Goal: Task Accomplishment & Management: Complete application form

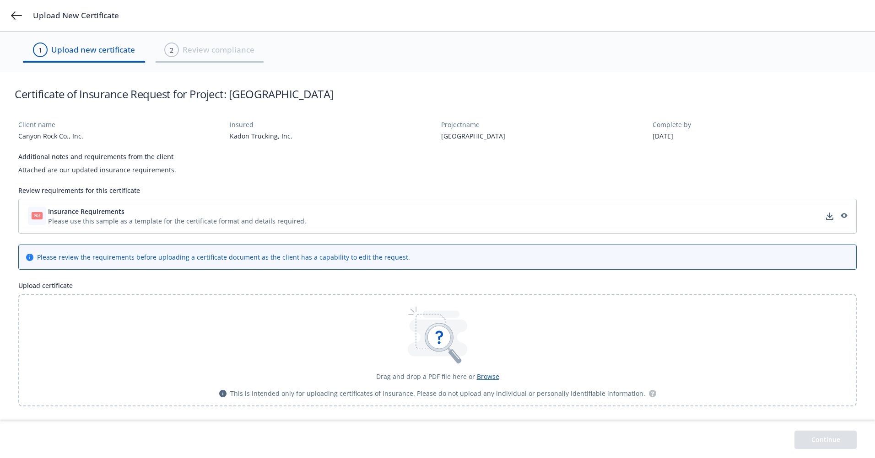
click at [38, 214] on icon at bounding box center [37, 215] width 11 height 7
click at [32, 214] on icon at bounding box center [37, 215] width 11 height 7
drag, startPoint x: 494, startPoint y: 139, endPoint x: 442, endPoint y: 140, distance: 52.2
click at [442, 140] on div "[GEOGRAPHIC_DATA]" at bounding box center [543, 136] width 204 height 10
copy div "[GEOGRAPHIC_DATA]"
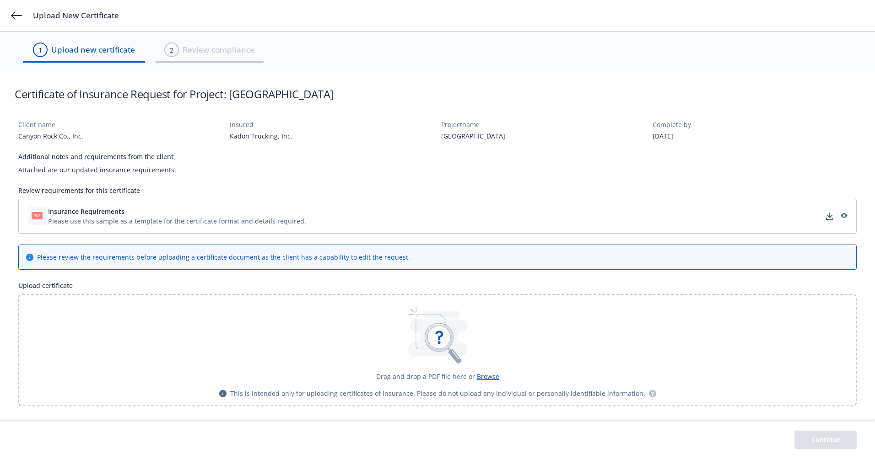
click at [74, 215] on span "Insurance Requirements" at bounding box center [86, 212] width 76 height 10
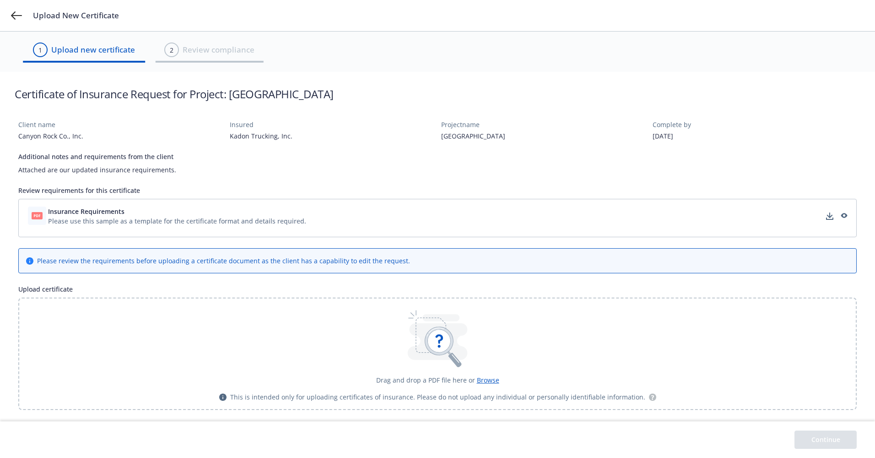
click at [16, 10] on div "Upload New Certificate" at bounding box center [437, 15] width 875 height 31
click at [15, 11] on icon at bounding box center [16, 15] width 11 height 11
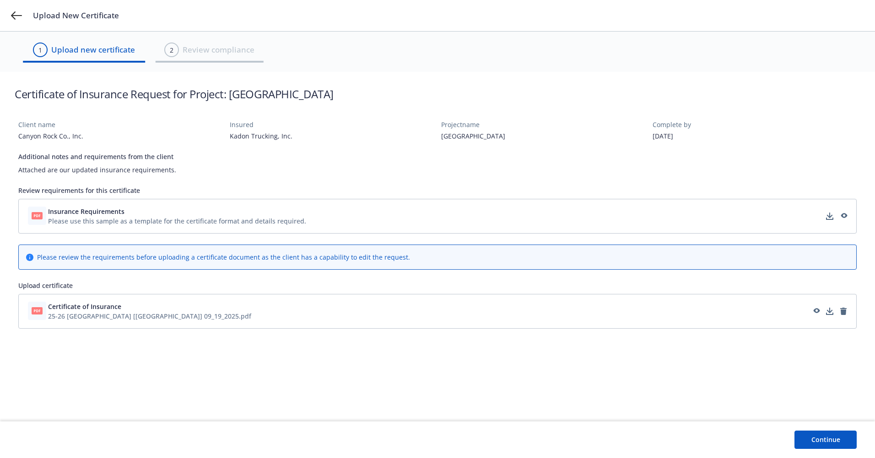
drag, startPoint x: 354, startPoint y: 337, endPoint x: 171, endPoint y: 389, distance: 190.8
click at [171, 389] on div "Client name Canyon Rock Co., Inc. Insured Kadon Trucking, Inc. Project name For…" at bounding box center [437, 271] width 875 height 302
click at [814, 434] on button "Continue" at bounding box center [825, 440] width 62 height 18
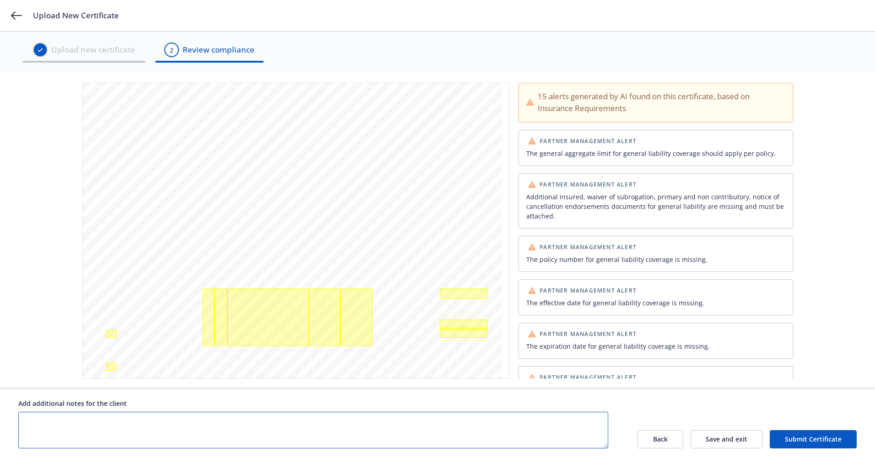
click at [106, 421] on textarea at bounding box center [313, 430] width 590 height 37
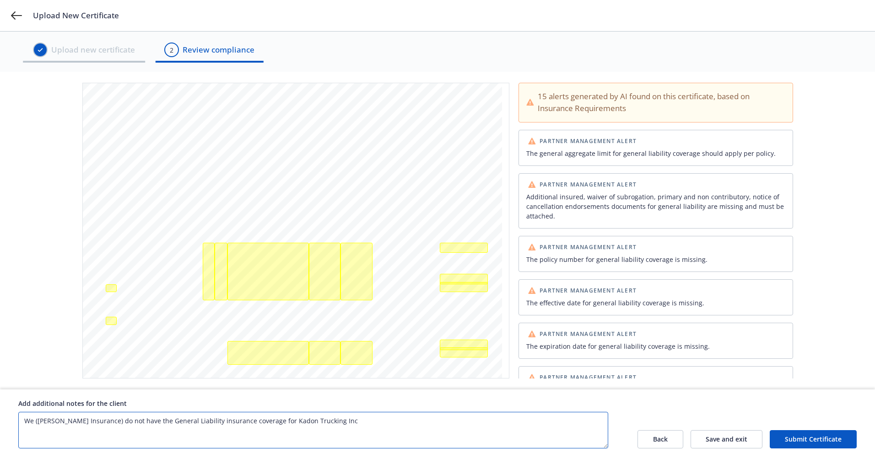
scroll to position [91, 0]
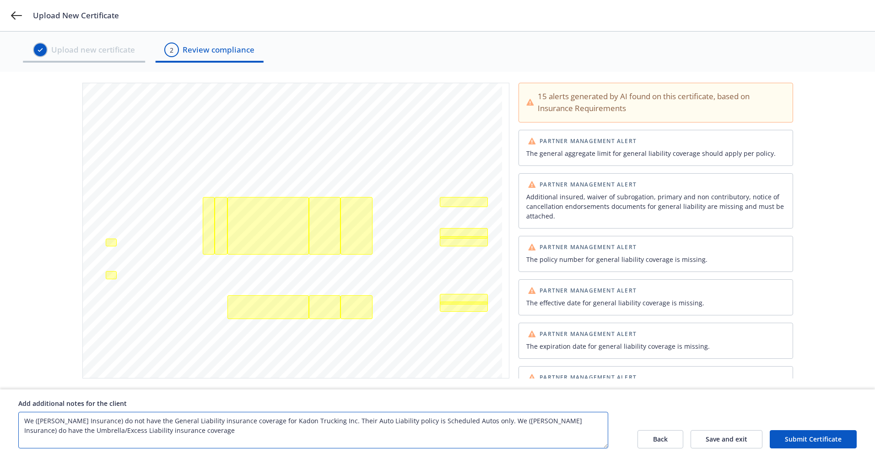
drag, startPoint x: 499, startPoint y: 419, endPoint x: 501, endPoint y: 430, distance: 11.2
click at [501, 430] on textarea "We (James G Parker Insurance) do not have the General Liability insurance cover…" at bounding box center [313, 430] width 590 height 37
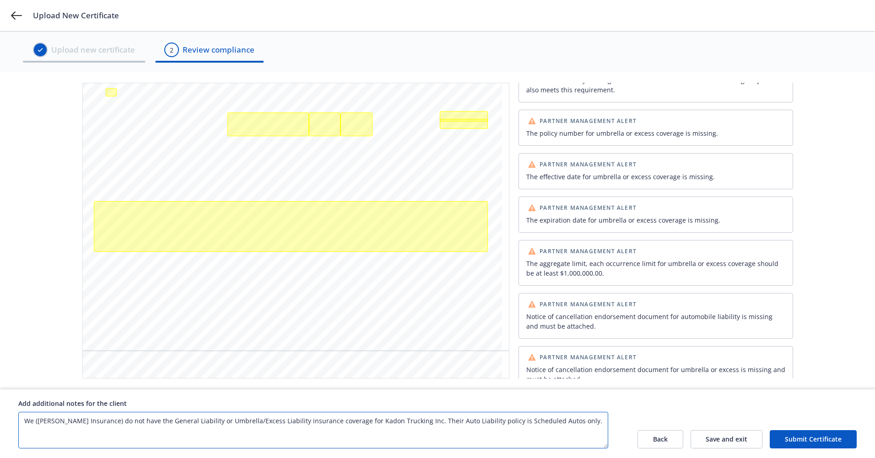
scroll to position [482, 0]
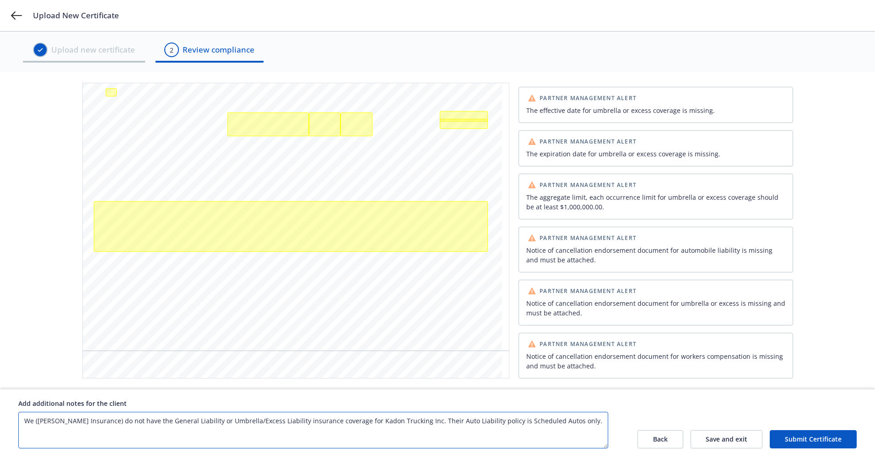
click at [580, 425] on textarea "We (James G Parker Insurance) do not have the General Liability or Umbrella/Exc…" at bounding box center [313, 430] width 590 height 37
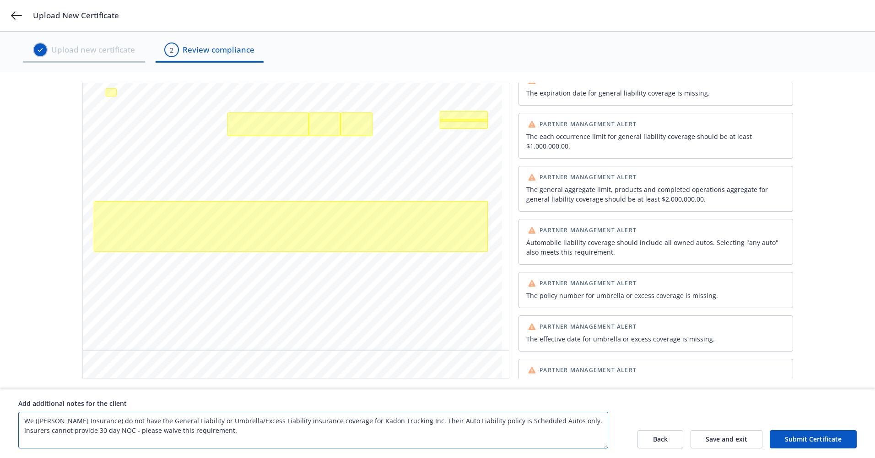
scroll to position [208, 0]
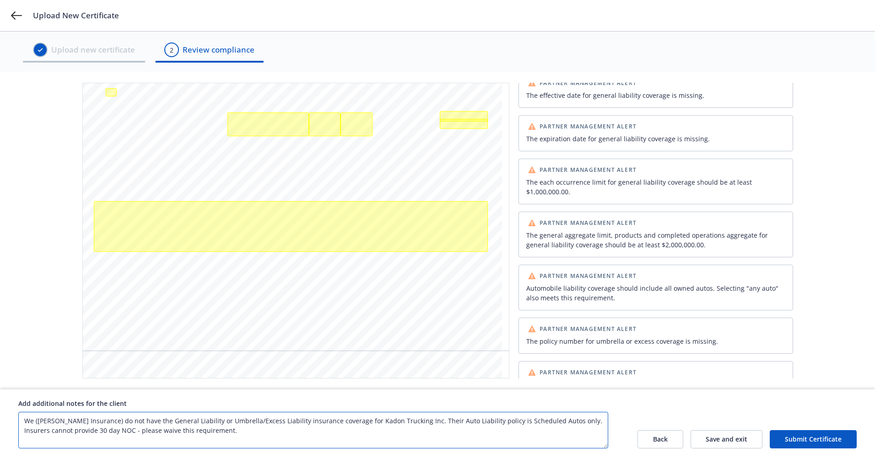
click at [134, 419] on textarea "We (James G Parker Insurance) do not have the General Liability or Umbrella/Exc…" at bounding box center [313, 430] width 590 height 37
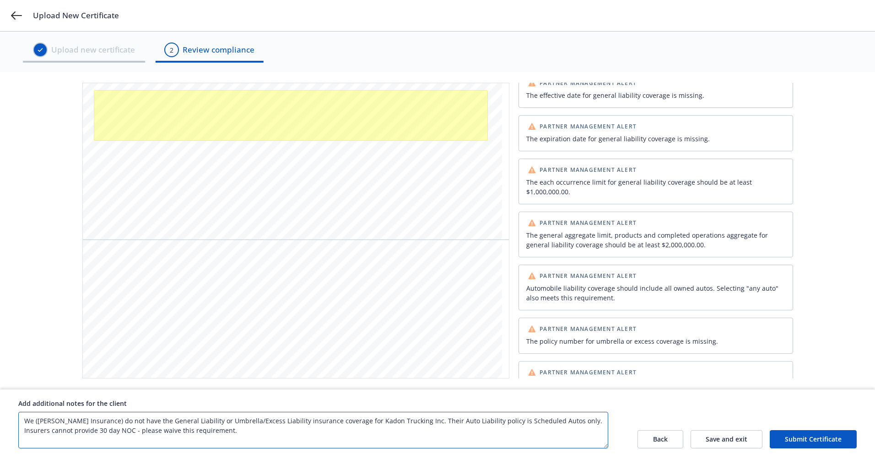
scroll to position [412, 0]
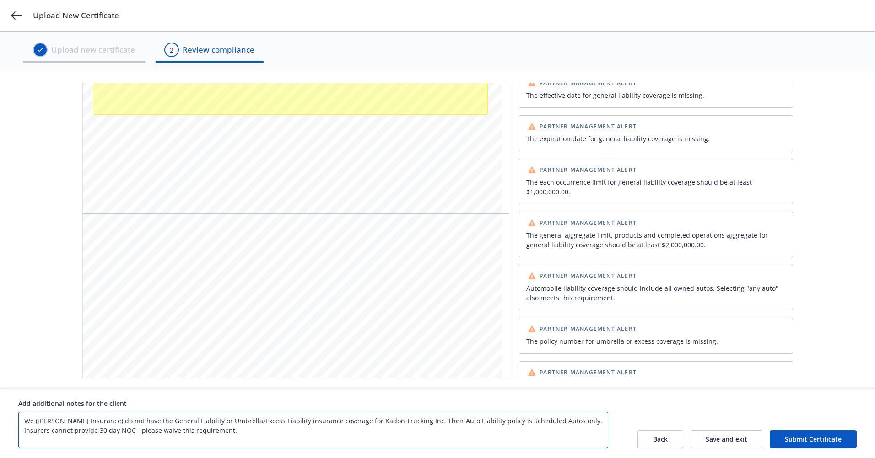
click at [576, 423] on textarea "We (James G Parker Insurance) do not have the General Liability or Umbrella/Exc…" at bounding box center [313, 430] width 590 height 37
click at [241, 430] on textarea "We (James G Parker Insurance) do not have the General Liability or Umbrella/Exc…" at bounding box center [313, 430] width 590 height 37
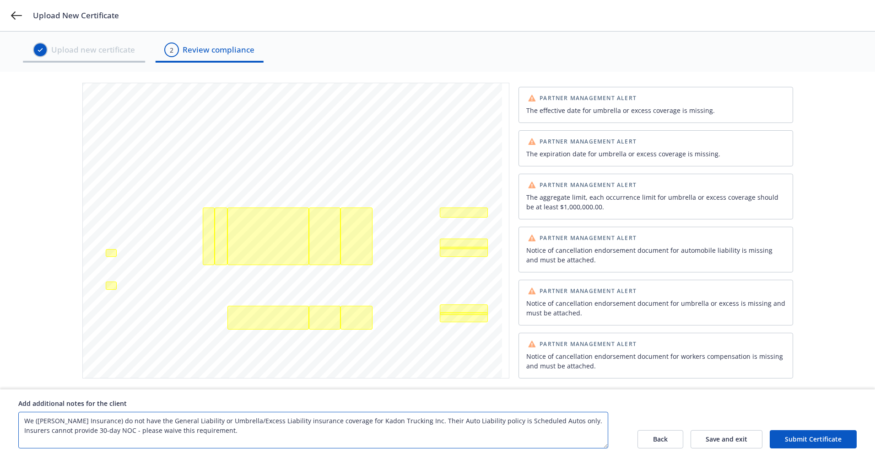
scroll to position [137, 0]
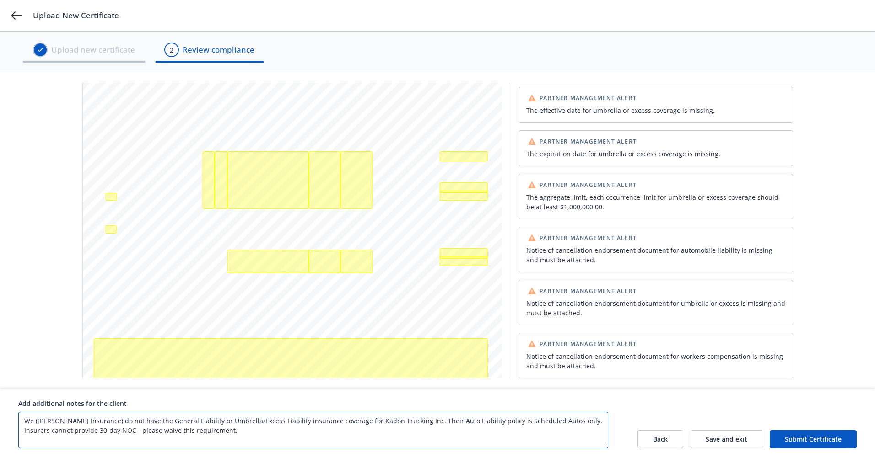
type textarea "We (James G Parker Insurance) do not have the General Liability or Umbrella/Exc…"
click at [807, 441] on button "Submit Certificate" at bounding box center [812, 439] width 87 height 18
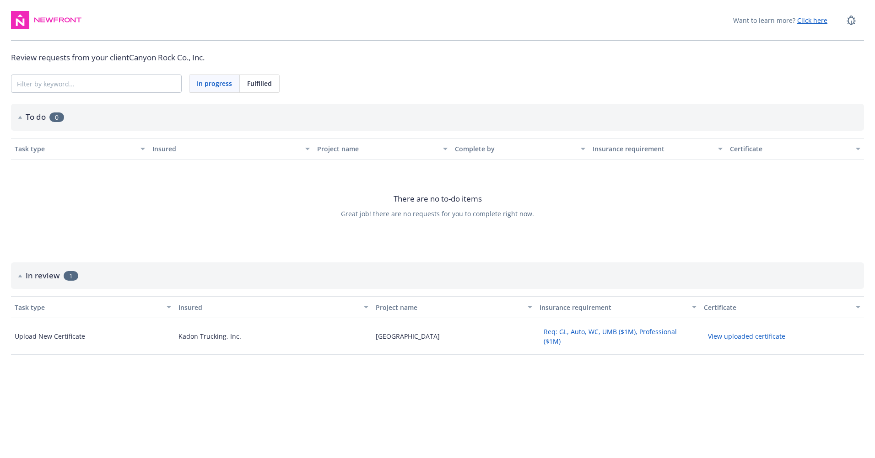
drag, startPoint x: 251, startPoint y: 2, endPoint x: 171, endPoint y: 21, distance: 82.4
click at [171, 21] on div "Want to learn more? Click here" at bounding box center [437, 26] width 853 height 30
click at [210, 85] on span "In progress" at bounding box center [214, 84] width 35 height 10
click at [258, 83] on span "Fulfilled" at bounding box center [259, 84] width 25 height 10
